Goal: Transaction & Acquisition: Purchase product/service

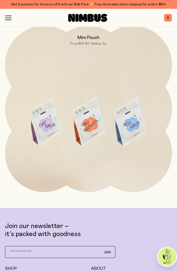
scroll to position [572, 0]
click at [149, 136] on img at bounding box center [88, 124] width 167 height 196
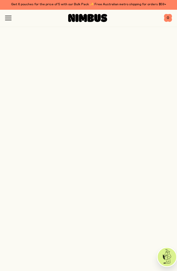
click at [125, 125] on img at bounding box center [88, 124] width 167 height 196
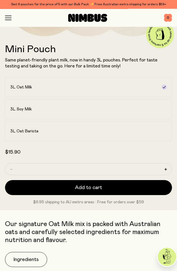
scroll to position [162, 0]
click at [141, 110] on div "3L Soy Milk" at bounding box center [83, 109] width 147 height 5
click at [151, 87] on div "3L Oat Milk" at bounding box center [83, 87] width 147 height 5
click at [127, 184] on button "Add to cart" at bounding box center [88, 187] width 167 height 15
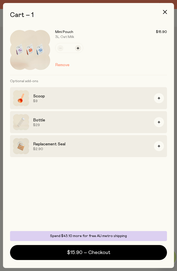
scroll to position [0, 0]
click at [159, 99] on icon "button" at bounding box center [158, 98] width 3 height 3
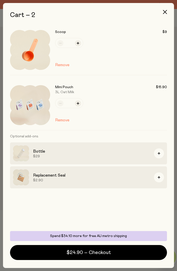
click at [164, 11] on icon "button" at bounding box center [165, 12] width 4 height 4
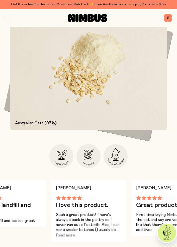
scroll to position [445, 0]
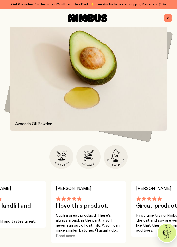
click at [8, 20] on icon "button" at bounding box center [8, 20] width 6 height 0
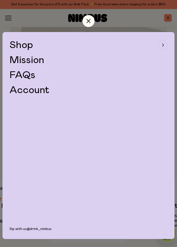
click at [161, 47] on div "button" at bounding box center [162, 45] width 9 height 9
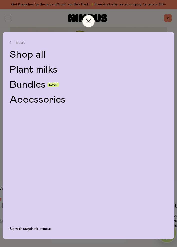
click at [37, 56] on link "Shop all" at bounding box center [89, 55] width 158 height 10
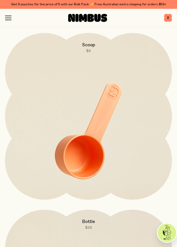
scroll to position [2039, 0]
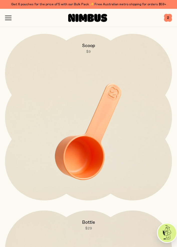
click at [156, 155] on img at bounding box center [88, 132] width 167 height 196
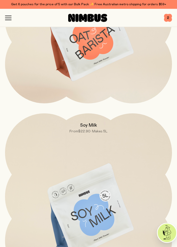
scroll to position [304, 0]
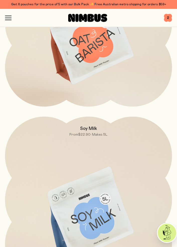
click at [10, 20] on icon "button" at bounding box center [8, 20] width 6 height 0
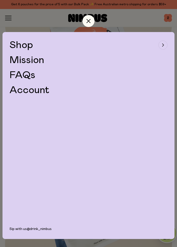
click at [162, 45] on icon "button" at bounding box center [163, 45] width 2 height 3
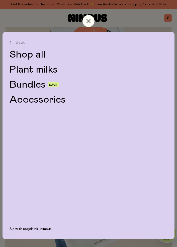
click at [31, 84] on link "Bundles" at bounding box center [28, 85] width 36 height 10
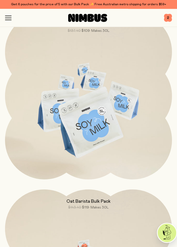
scroll to position [762, 0]
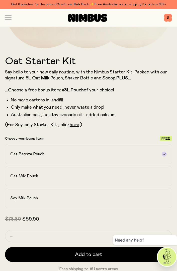
scroll to position [151, 0]
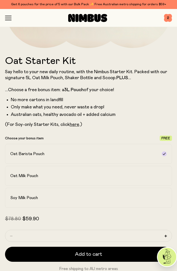
click at [150, 194] on label "Soy Milk Pouch" at bounding box center [88, 198] width 167 height 20
click at [118, 247] on button "Add to cart" at bounding box center [88, 254] width 167 height 15
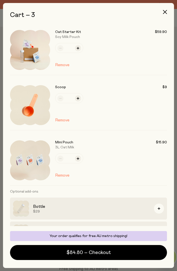
scroll to position [0, 0]
click at [63, 121] on button "Remove" at bounding box center [62, 120] width 14 height 6
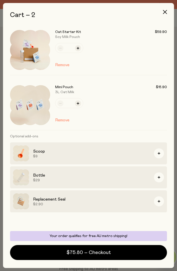
click at [166, 12] on icon "button" at bounding box center [165, 12] width 4 height 4
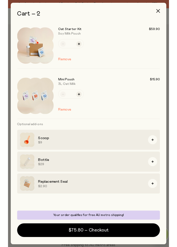
scroll to position [151, 0]
